Goal: Transaction & Acquisition: Purchase product/service

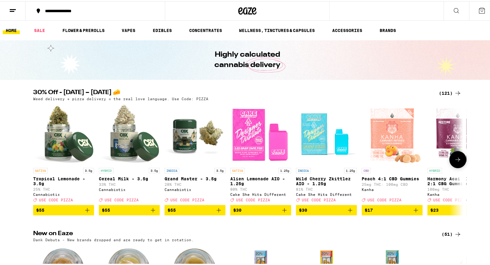
click at [456, 162] on icon at bounding box center [457, 158] width 7 height 7
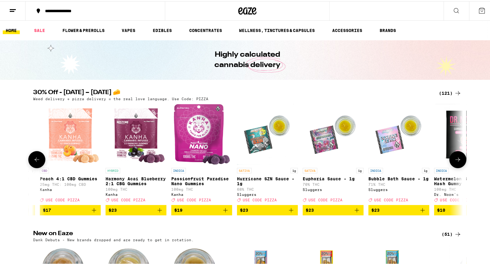
scroll to position [0, 362]
